Goal: Navigation & Orientation: Find specific page/section

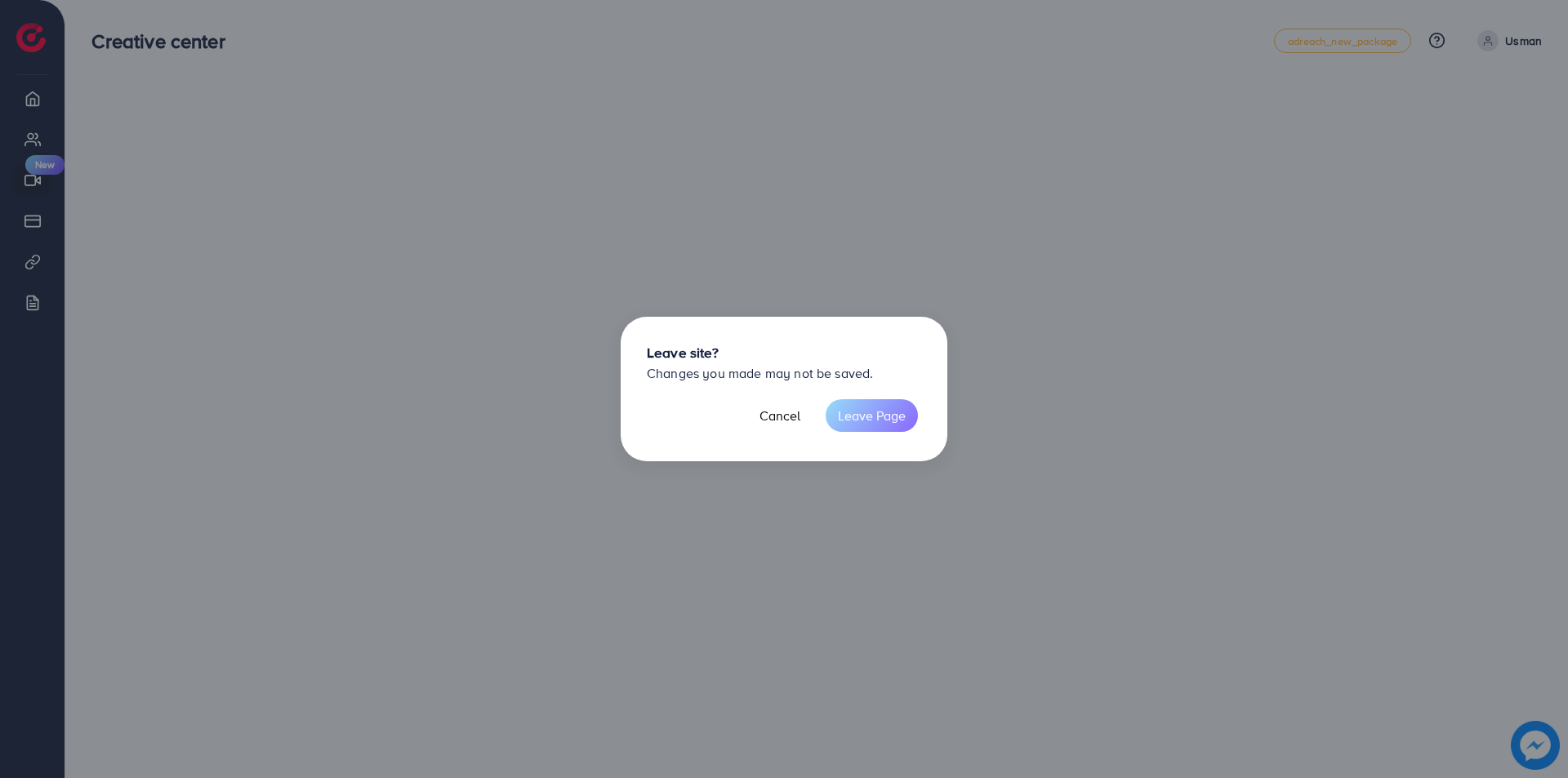
click at [878, 427] on button "Leave Page" at bounding box center [872, 415] width 93 height 33
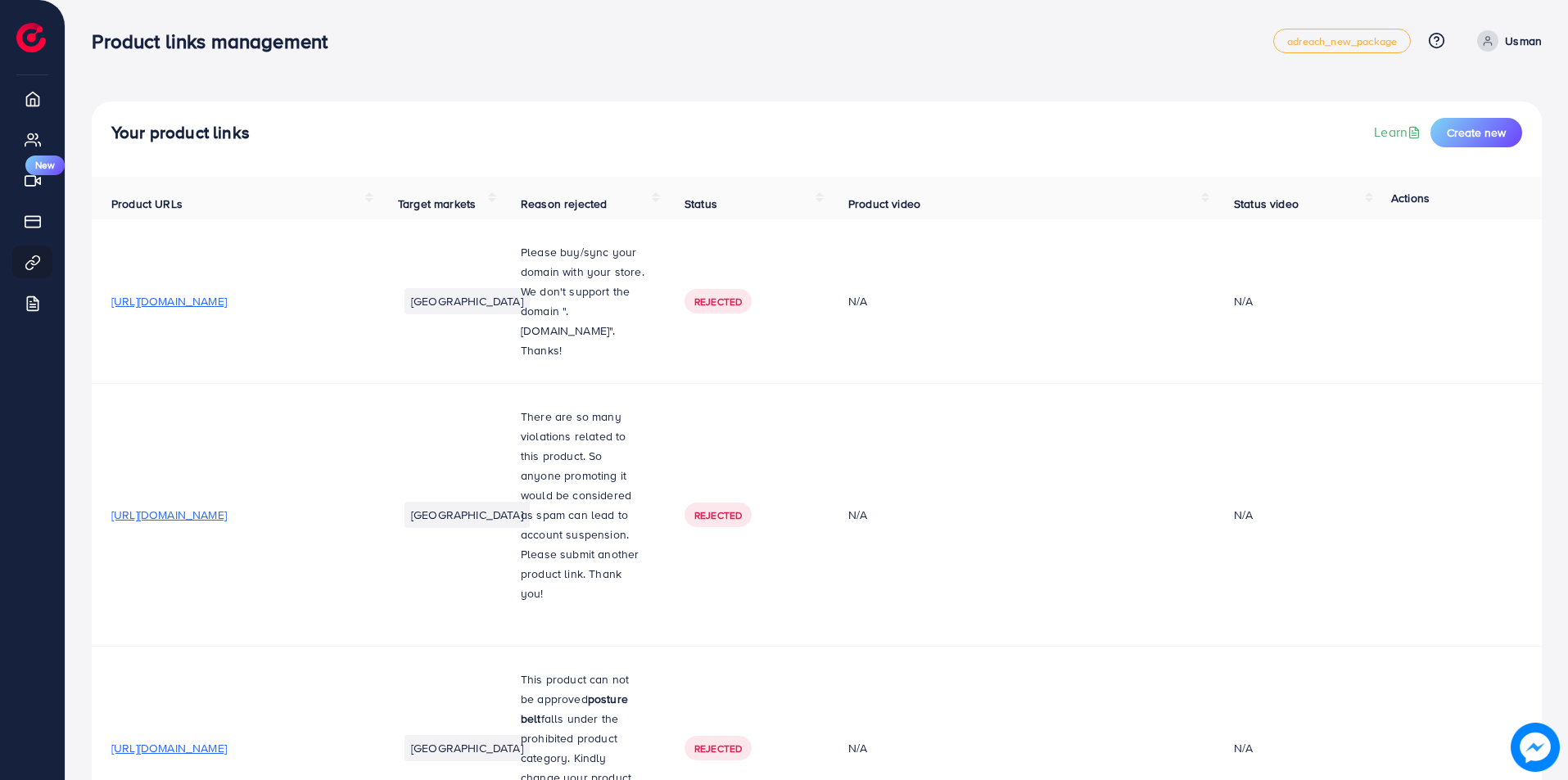
click at [0, 155] on li "My ad accounts" at bounding box center [32, 138] width 64 height 33
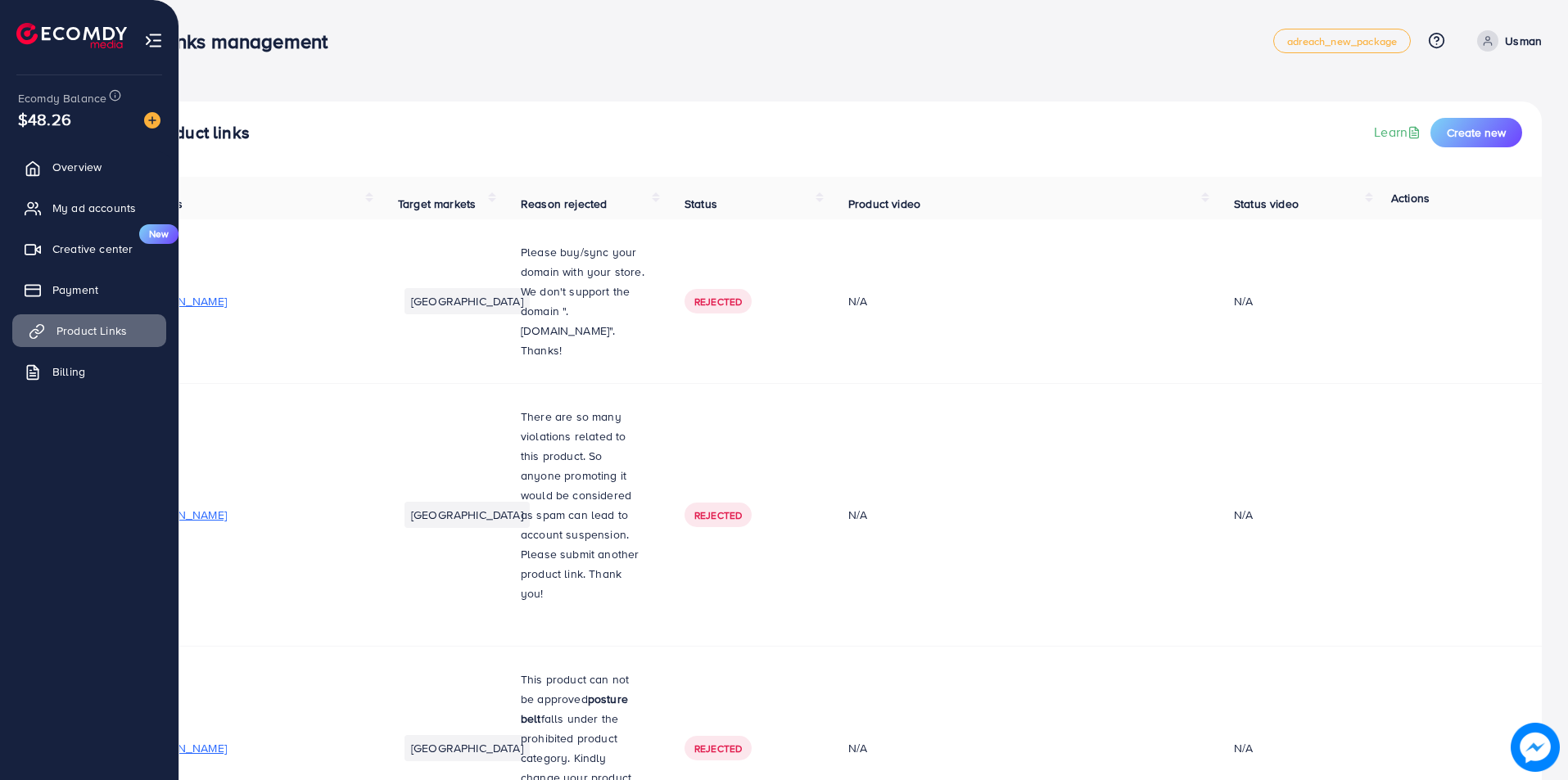
click at [131, 341] on link "Product Links" at bounding box center [89, 330] width 154 height 33
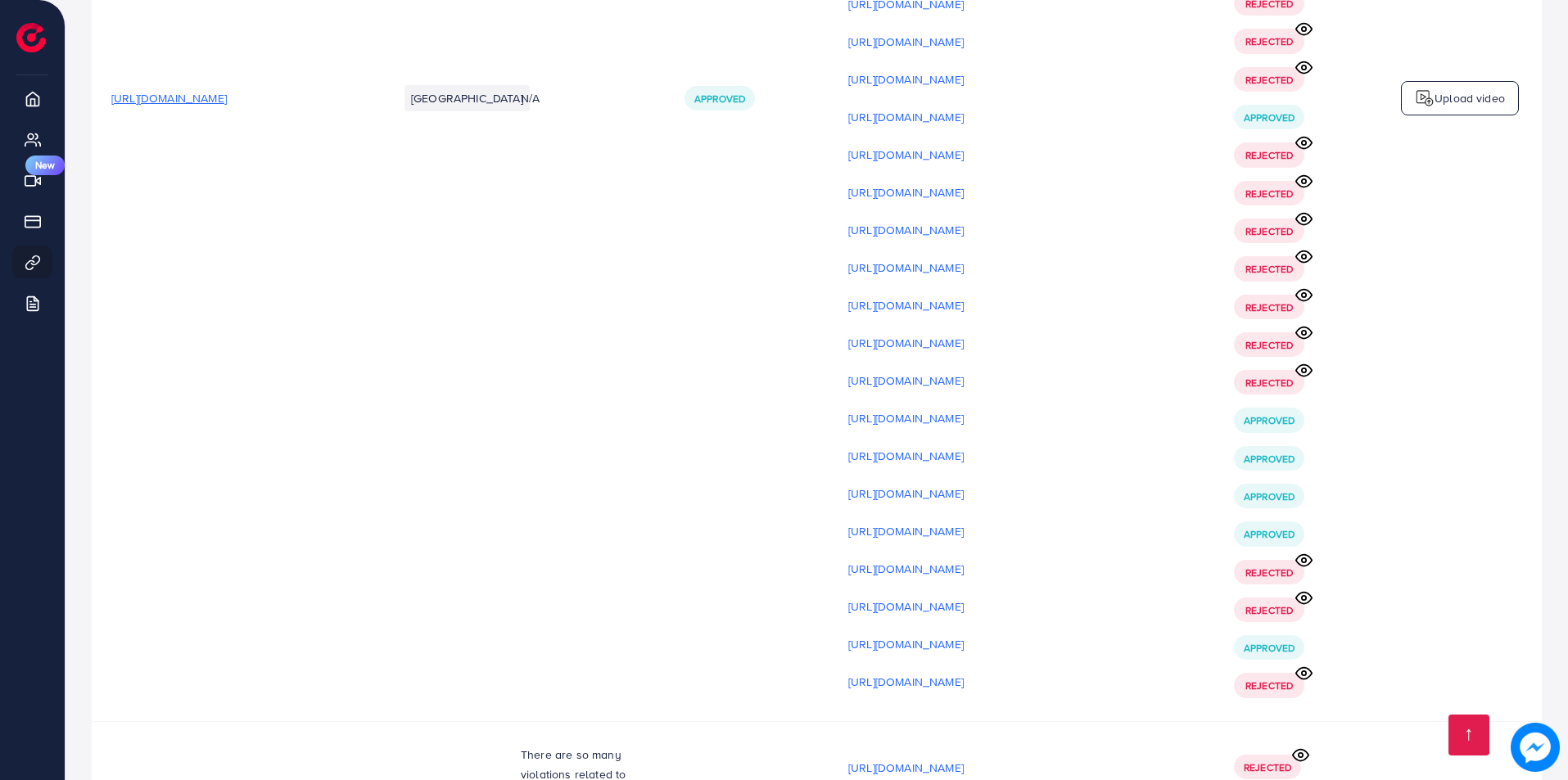
scroll to position [13176, 0]
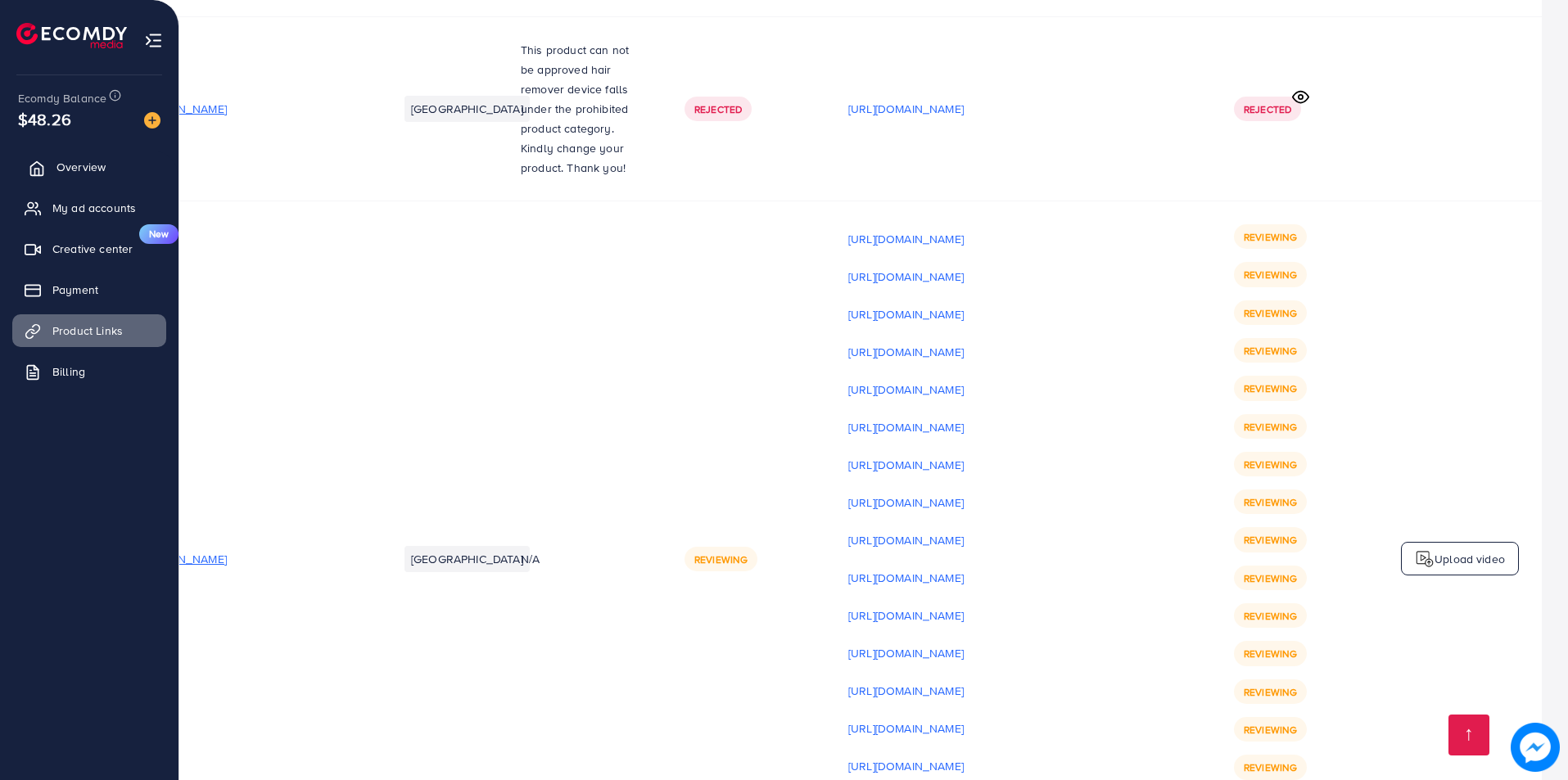
click at [92, 160] on span "Overview" at bounding box center [81, 167] width 49 height 17
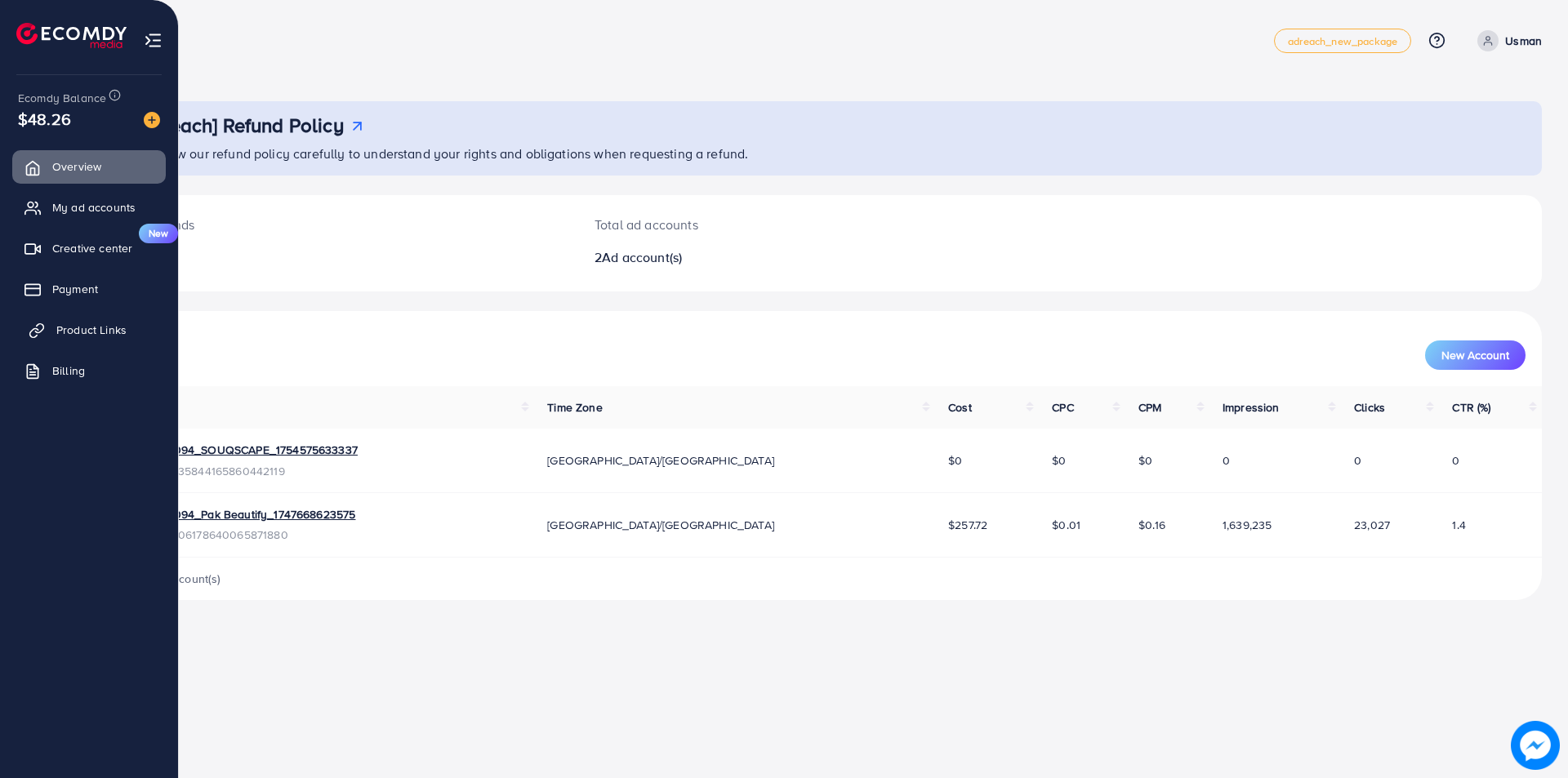
click at [99, 334] on span "Product Links" at bounding box center [91, 329] width 70 height 17
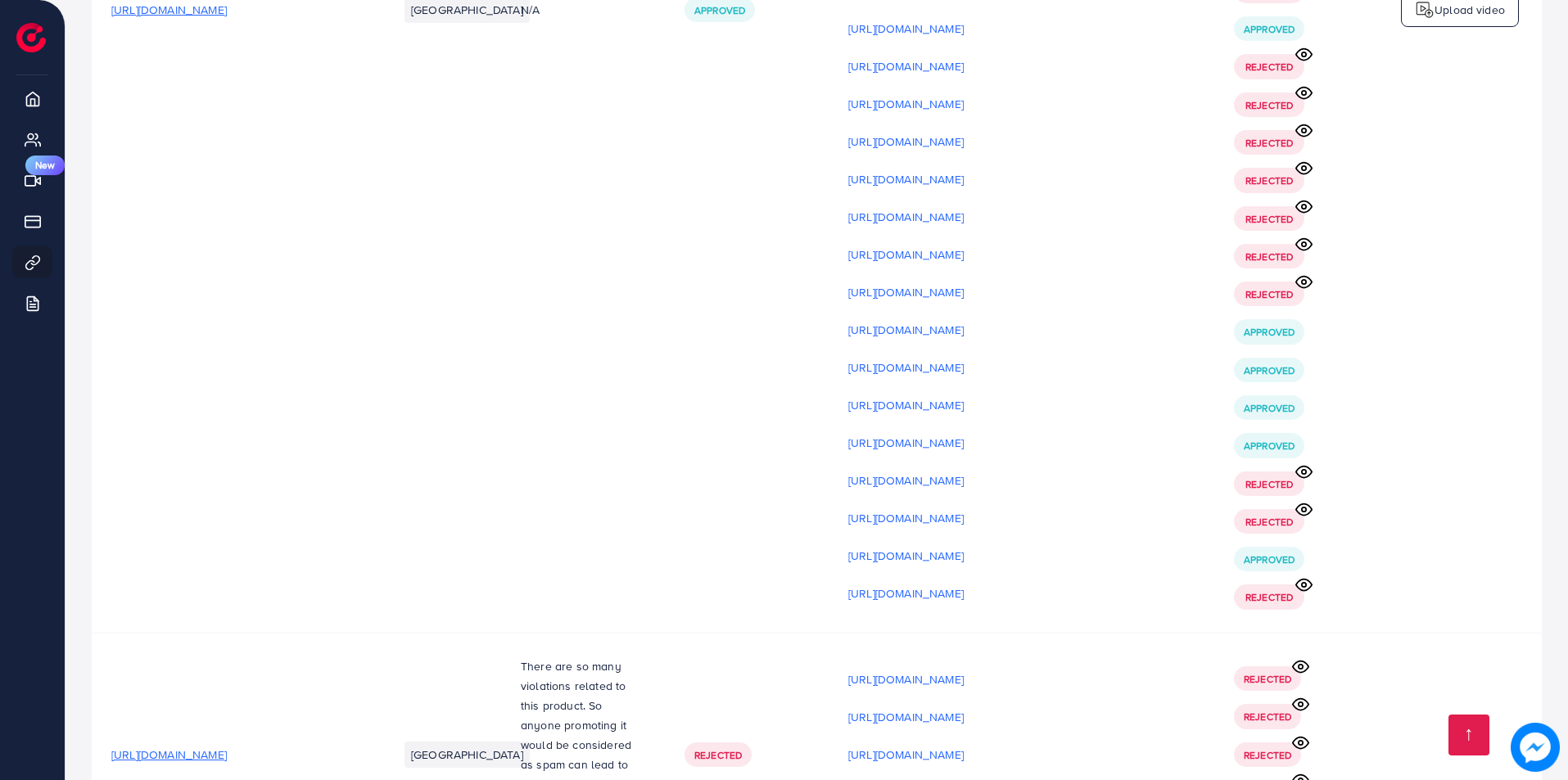
scroll to position [11024, 0]
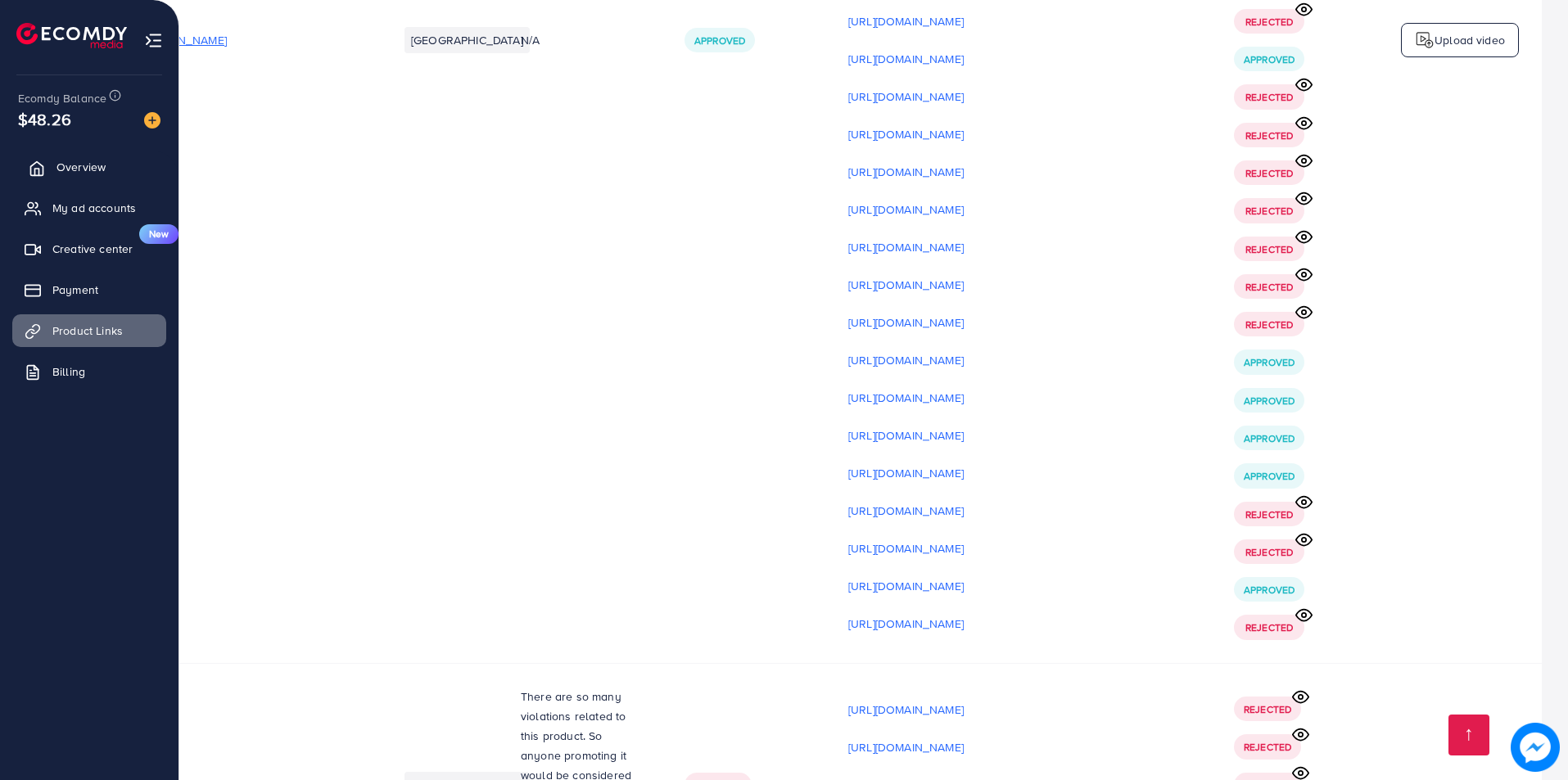
click at [126, 161] on link "Overview" at bounding box center [89, 166] width 154 height 33
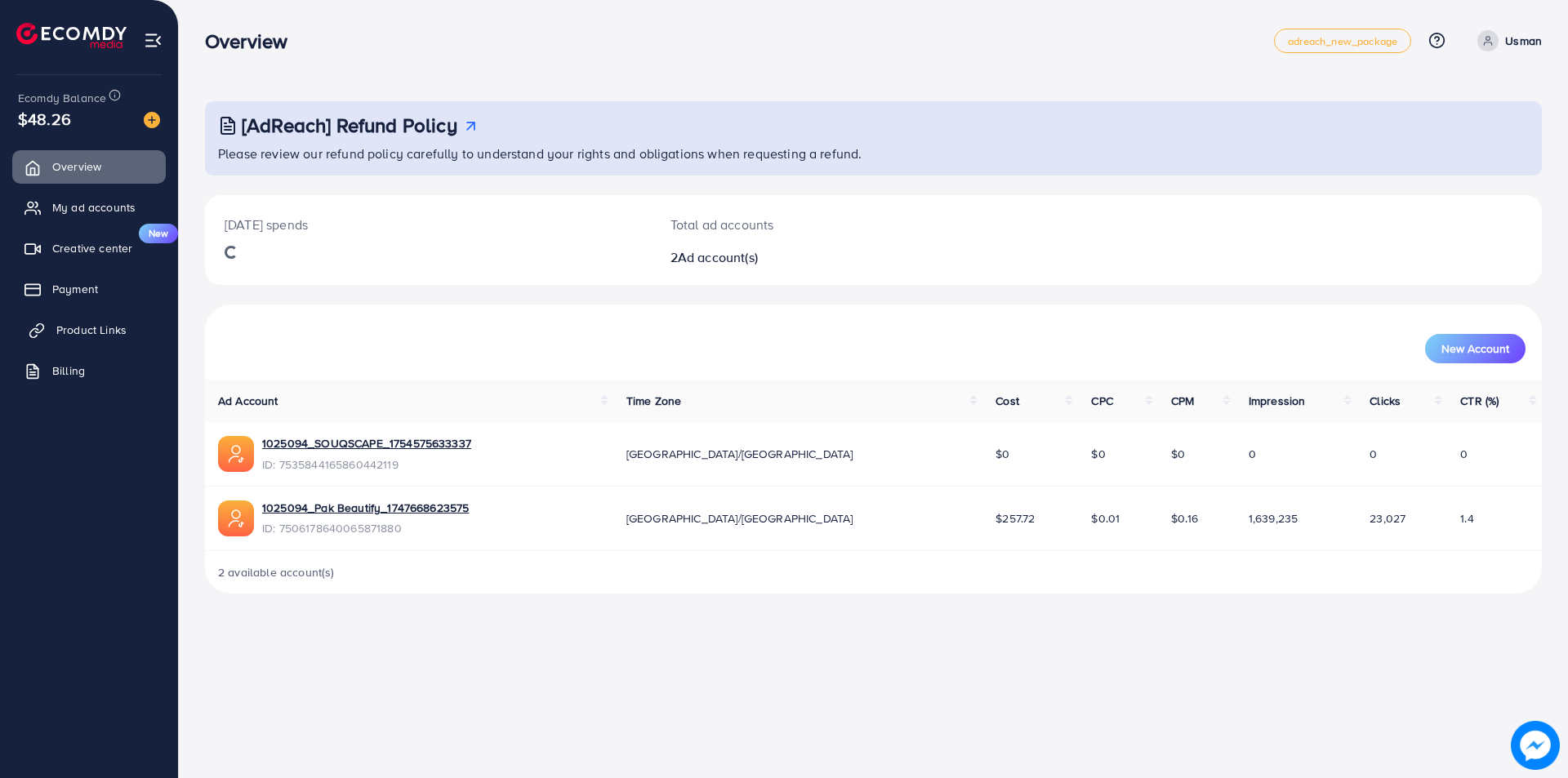
click at [95, 320] on link "Product Links" at bounding box center [89, 329] width 154 height 33
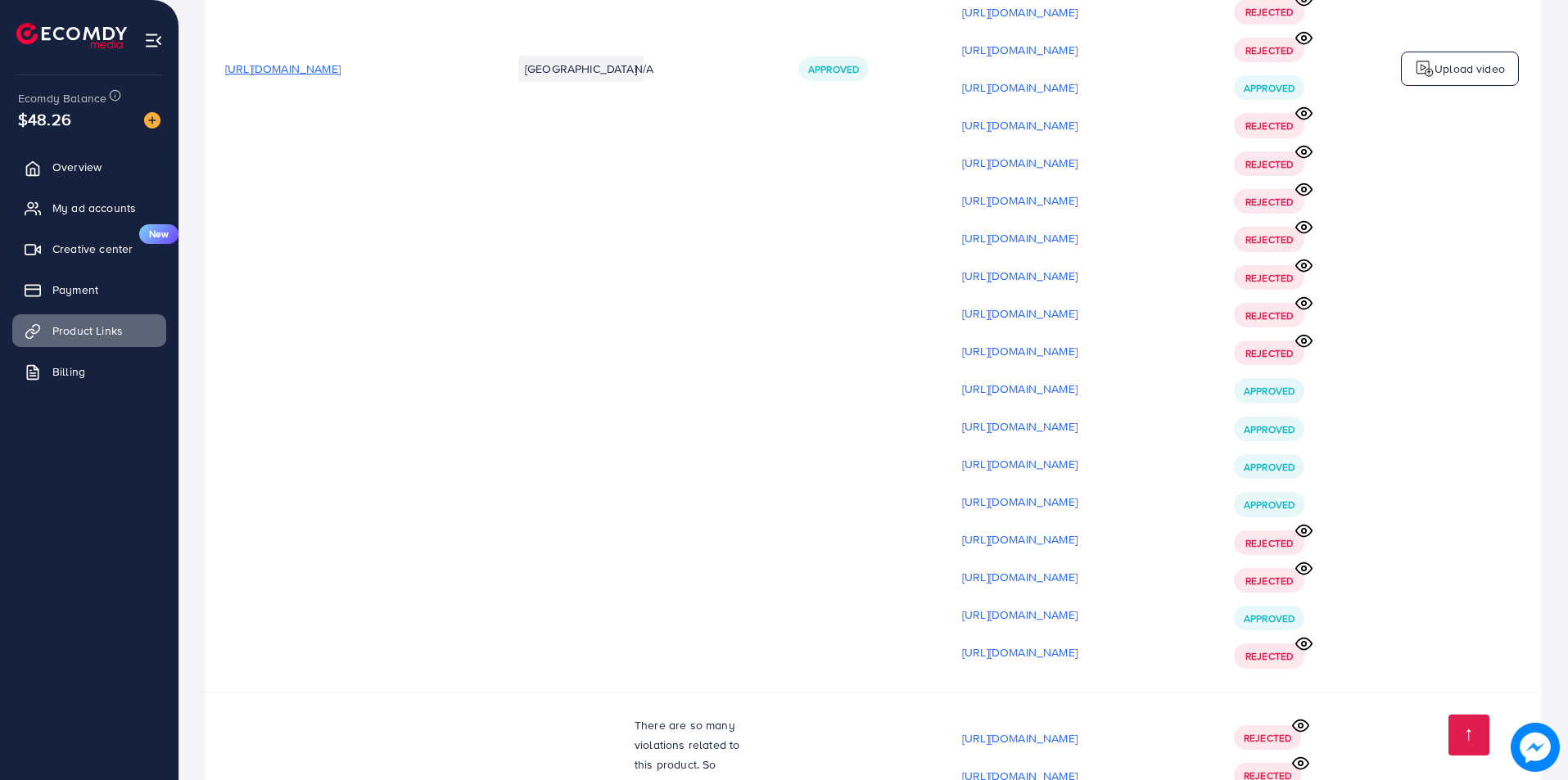
scroll to position [13176, 0]
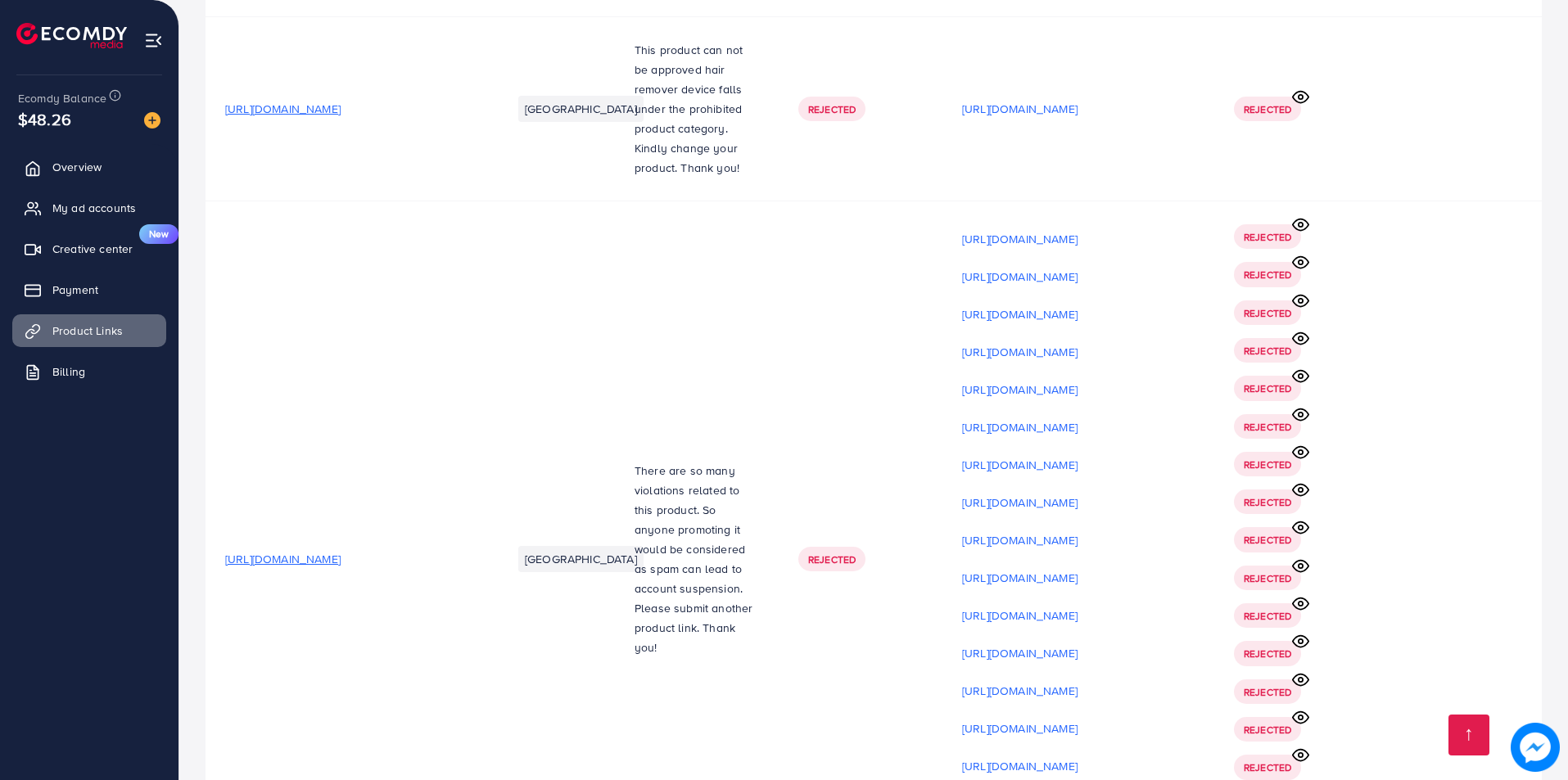
drag, startPoint x: 1565, startPoint y: 749, endPoint x: 1571, endPoint y: 714, distance: 35.5
click at [1078, 756] on p "[URL][DOMAIN_NAME]" at bounding box center [1019, 766] width 116 height 20
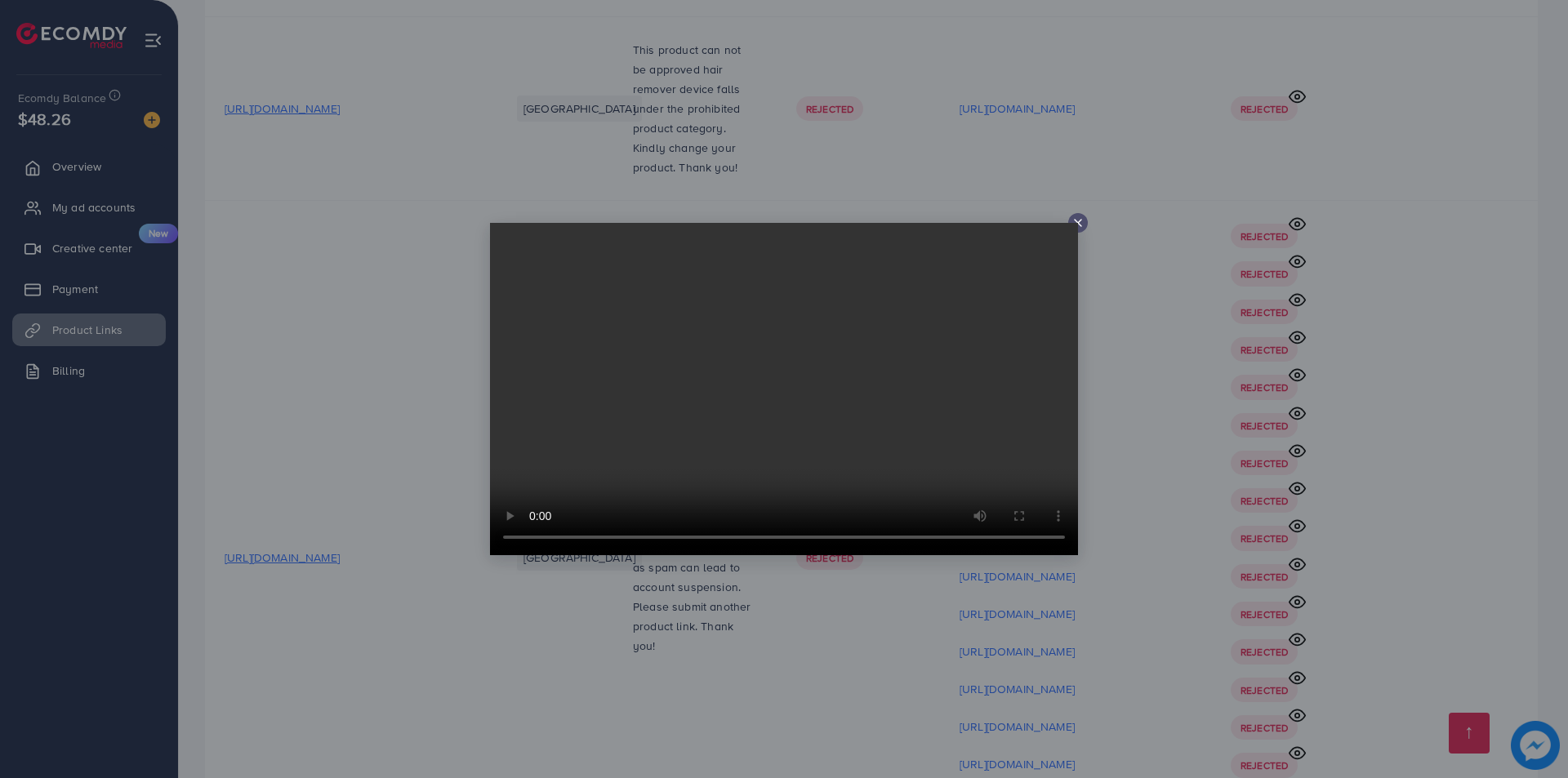
click at [1120, 576] on div at bounding box center [784, 389] width 1568 height 778
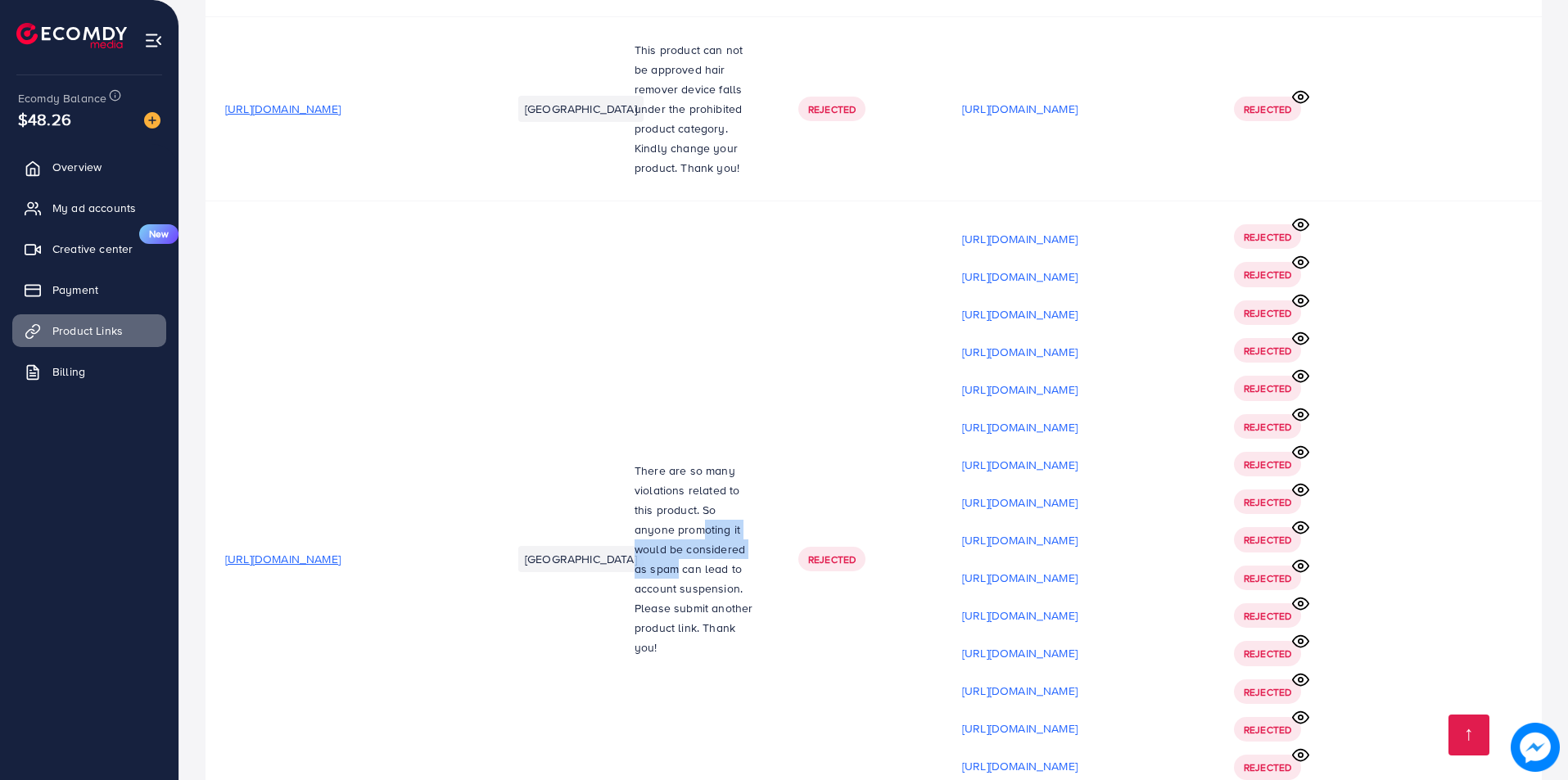
drag, startPoint x: 671, startPoint y: 332, endPoint x: 723, endPoint y: 340, distance: 52.6
click at [723, 461] on p "There are so many violations related to this product. So anyone promoting it wo…" at bounding box center [697, 559] width 125 height 197
click at [670, 461] on p "There are so many violations related to this product. So anyone promoting it wo…" at bounding box center [697, 559] width 125 height 197
drag, startPoint x: 711, startPoint y: 352, endPoint x: 720, endPoint y: 352, distance: 9.0
click at [720, 461] on p "There are so many violations related to this product. So anyone promoting it wo…" at bounding box center [697, 559] width 125 height 197
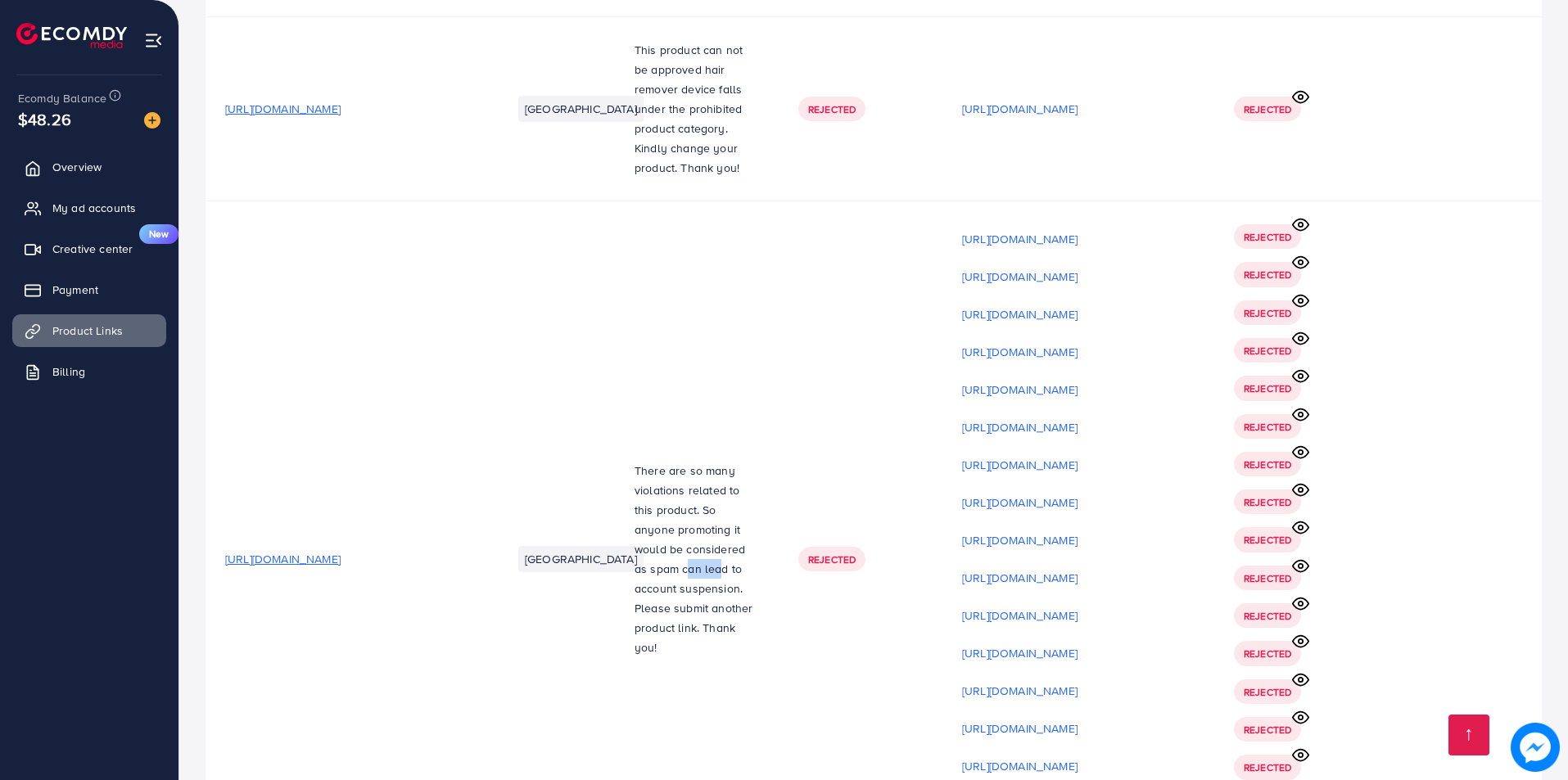
drag, startPoint x: 631, startPoint y: 371, endPoint x: 664, endPoint y: 377, distance: 33.5
click at [663, 461] on p "There are so many violations related to this product. So anyone promoting it wo…" at bounding box center [697, 559] width 125 height 197
click at [725, 461] on p "There are so many violations related to this product. So anyone promoting it wo…" at bounding box center [697, 559] width 125 height 197
drag, startPoint x: 649, startPoint y: 388, endPoint x: 682, endPoint y: 392, distance: 33.2
click at [682, 461] on p "There are so many violations related to this product. So anyone promoting it wo…" at bounding box center [697, 559] width 125 height 197
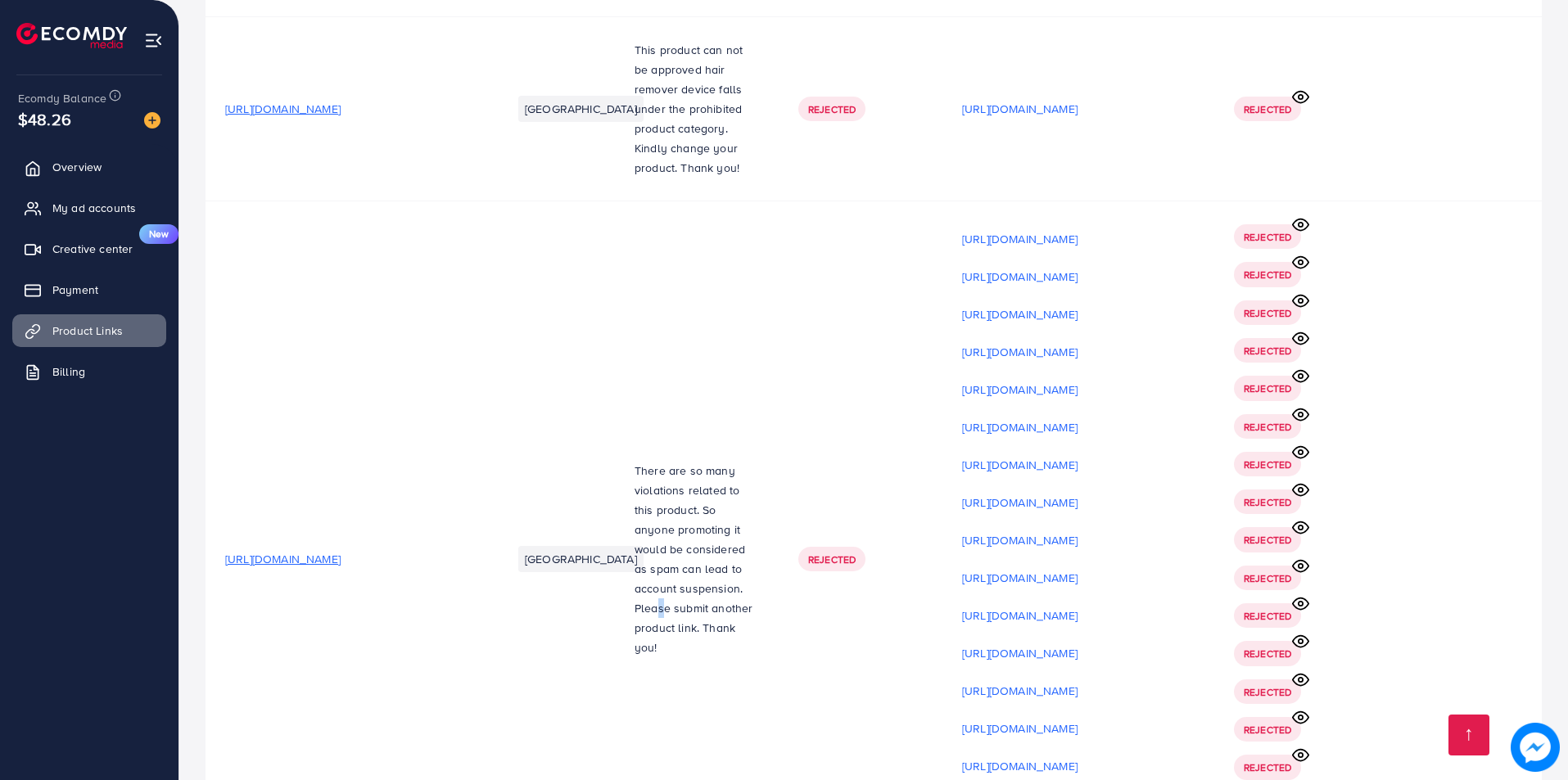
click at [717, 461] on p "There are so many violations related to this product. So anyone promoting it wo…" at bounding box center [697, 559] width 125 height 197
click at [723, 461] on p "There are so many violations related to this product. So anyone promoting it wo…" at bounding box center [697, 559] width 125 height 197
drag, startPoint x: 644, startPoint y: 402, endPoint x: 684, endPoint y: 406, distance: 40.2
click at [684, 461] on p "There are so many violations related to this product. So anyone promoting it wo…" at bounding box center [697, 559] width 125 height 197
drag, startPoint x: 714, startPoint y: 406, endPoint x: 726, endPoint y: 406, distance: 12.0
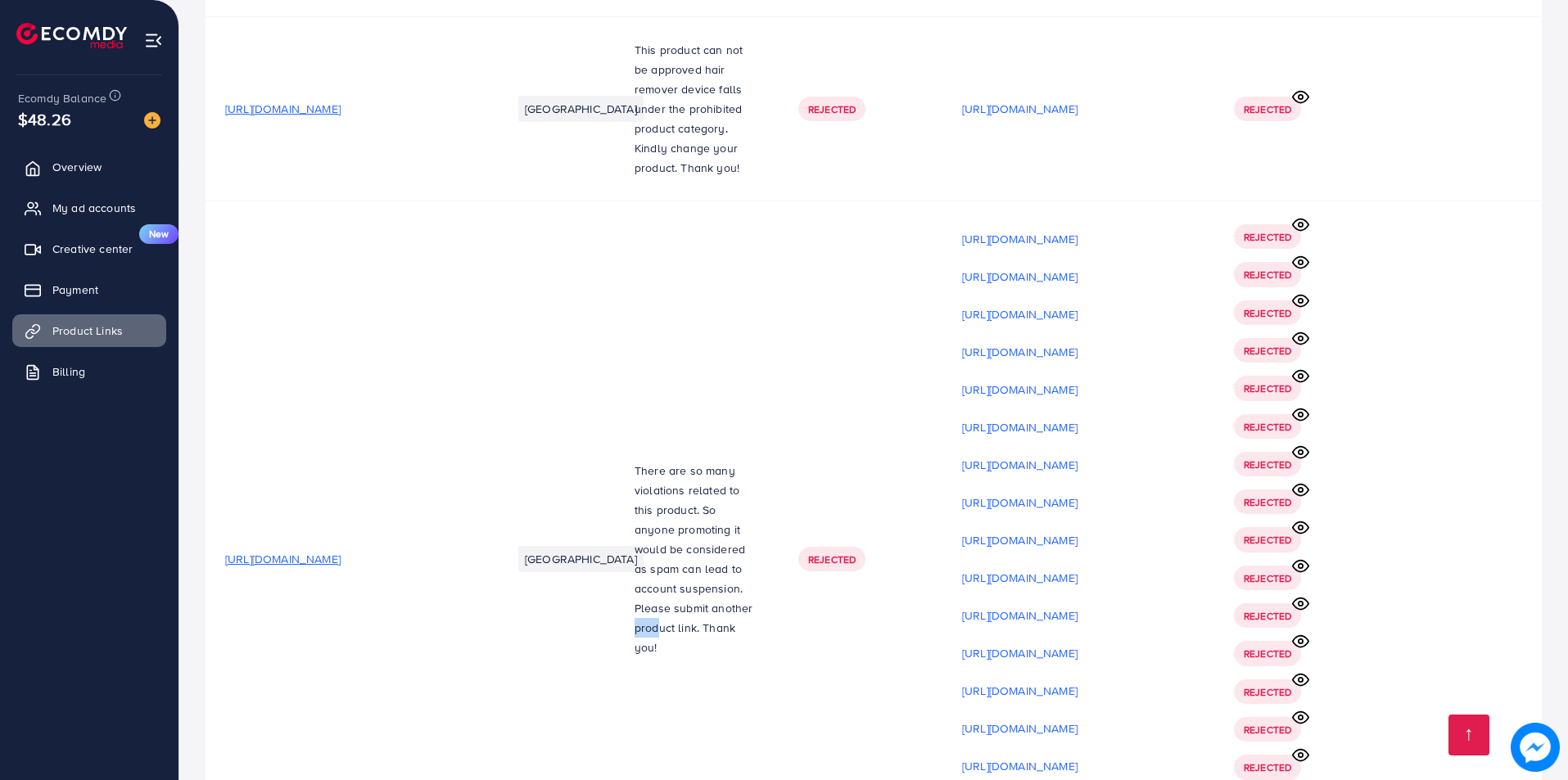
click at [731, 461] on p "There are so many violations related to this product. So anyone promoting it wo…" at bounding box center [697, 559] width 125 height 197
drag, startPoint x: 642, startPoint y: 426, endPoint x: 694, endPoint y: 428, distance: 52.0
click at [694, 461] on p "There are so many violations related to this product. So anyone promoting it wo…" at bounding box center [697, 559] width 125 height 197
click at [721, 461] on p "There are so many violations related to this product. So anyone promoting it wo…" at bounding box center [697, 559] width 125 height 197
